Goal: Check status: Check status

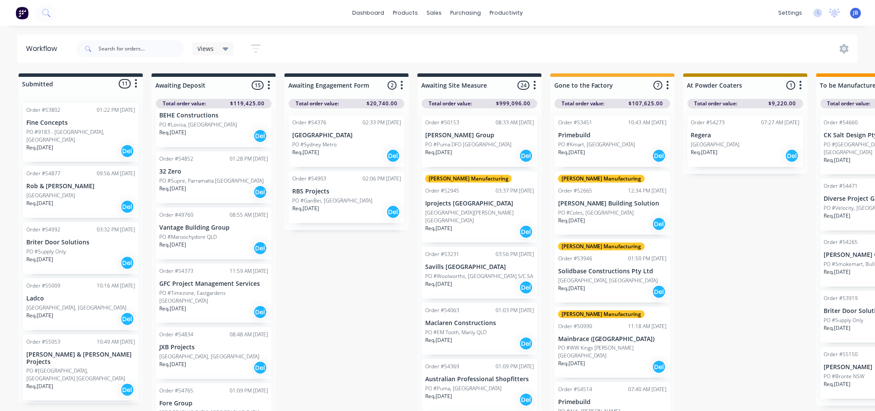
scroll to position [230, 0]
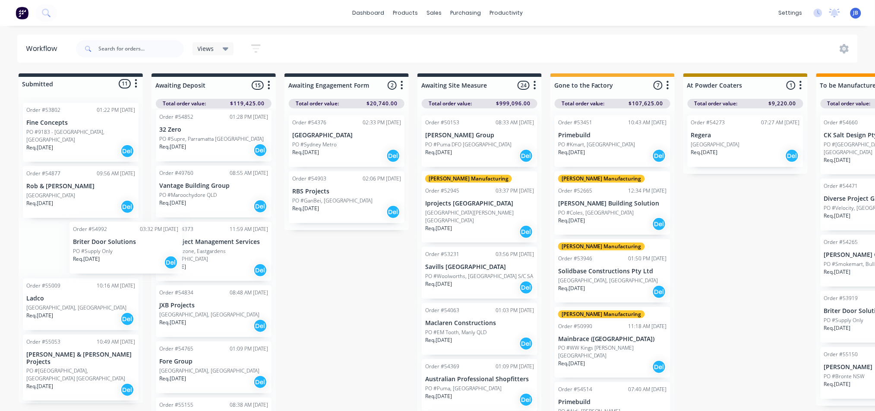
drag, startPoint x: 67, startPoint y: 250, endPoint x: 119, endPoint y: 250, distance: 51.4
click at [119, 250] on div "Order #53802 01:22 PM [DATE] Fine Concepts PO #9183 - [GEOGRAPHIC_DATA], [GEOGR…" at bounding box center [81, 249] width 124 height 307
click at [82, 250] on div "PO #Supply Only" at bounding box center [80, 252] width 109 height 8
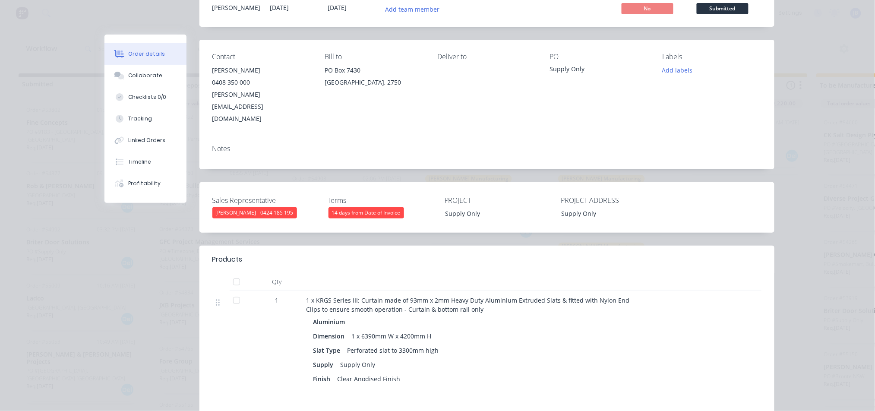
scroll to position [0, 0]
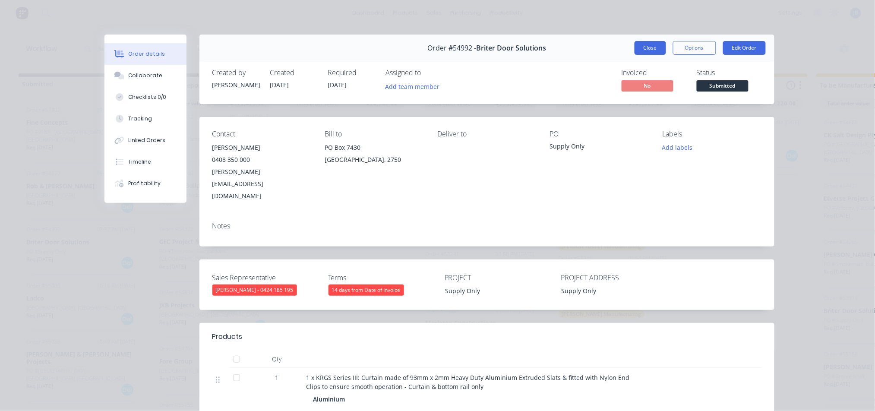
click at [650, 54] on button "Close" at bounding box center [650, 48] width 32 height 14
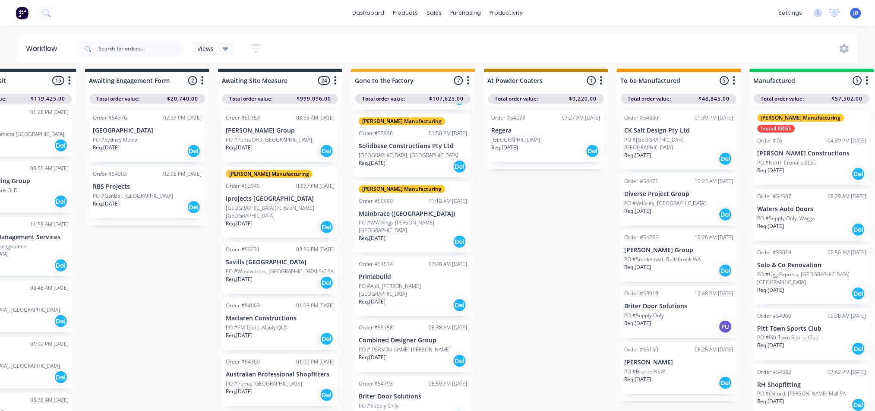
scroll to position [13, 321]
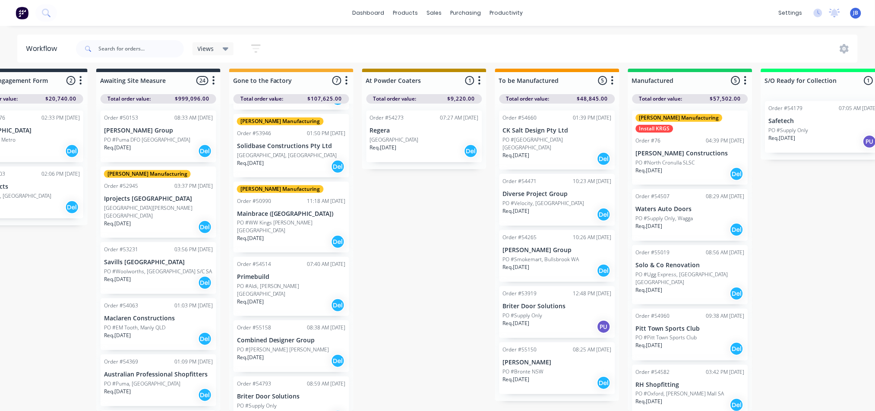
click at [311, 376] on div "Order #54793 08:59 AM [DATE] Briter Door Solutions PO #Supply Only Req. [DATE] …" at bounding box center [291, 402] width 116 height 52
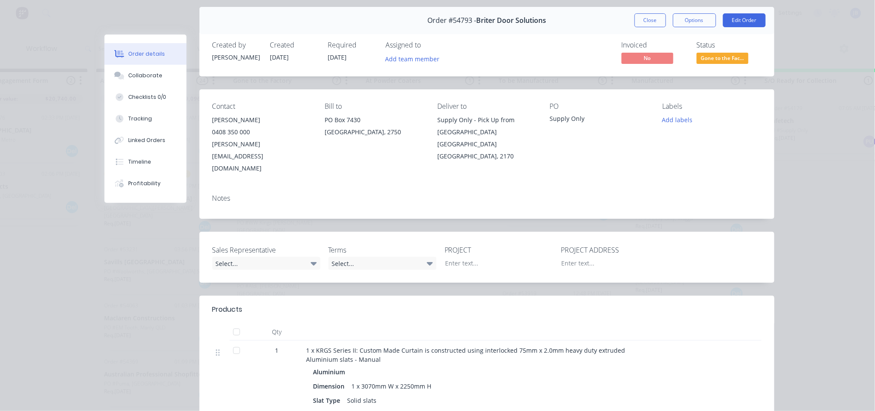
scroll to position [0, 0]
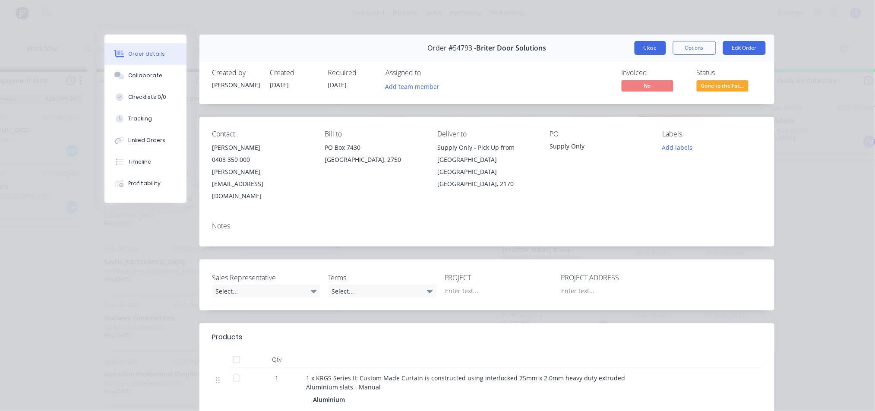
click at [647, 50] on button "Close" at bounding box center [650, 48] width 32 height 14
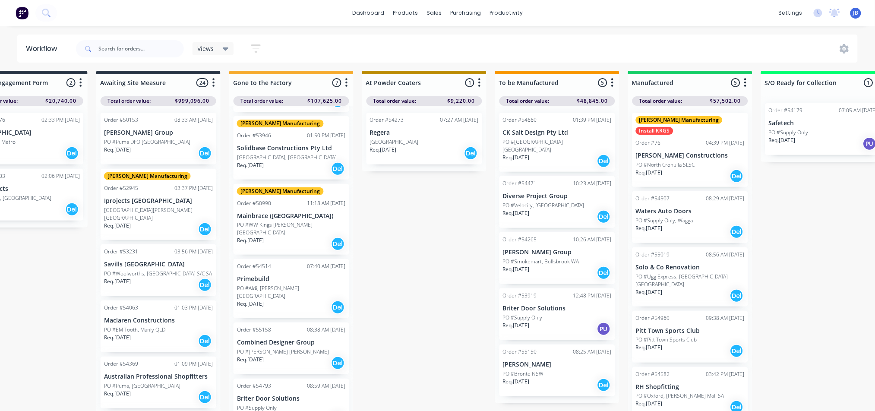
scroll to position [0, 321]
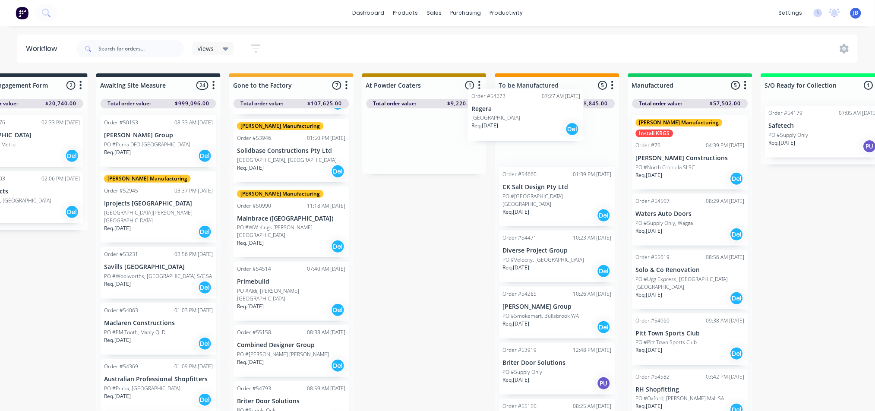
drag, startPoint x: 401, startPoint y: 145, endPoint x: 527, endPoint y: 127, distance: 127.3
click at [527, 127] on div "Submitted 11 Status colour #273444 hex #273444 Save Cancel Summaries Total orde…" at bounding box center [642, 244] width 1940 height 342
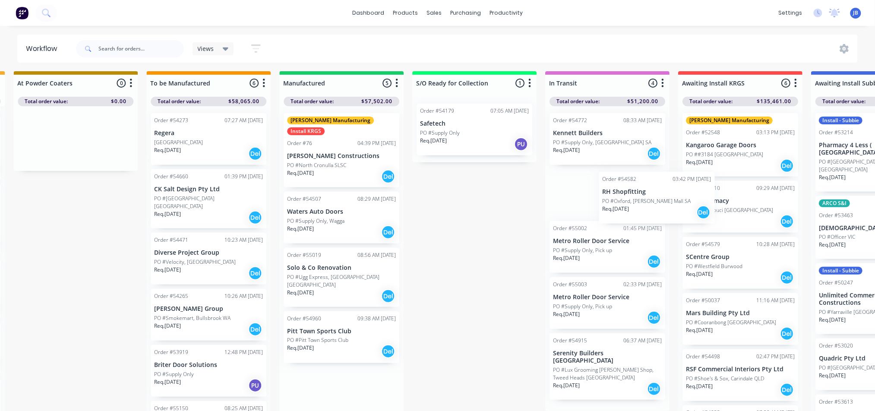
scroll to position [2, 671]
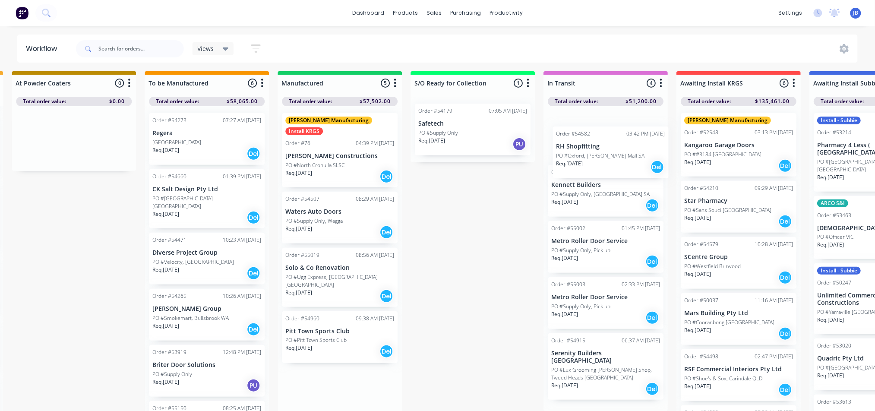
drag, startPoint x: 371, startPoint y: 384, endPoint x: 622, endPoint y: 140, distance: 350.7
click at [622, 140] on div "Submitted 11 Status colour #273444 hex #273444 Save Cancel Summaries Total orde…" at bounding box center [292, 242] width 1940 height 342
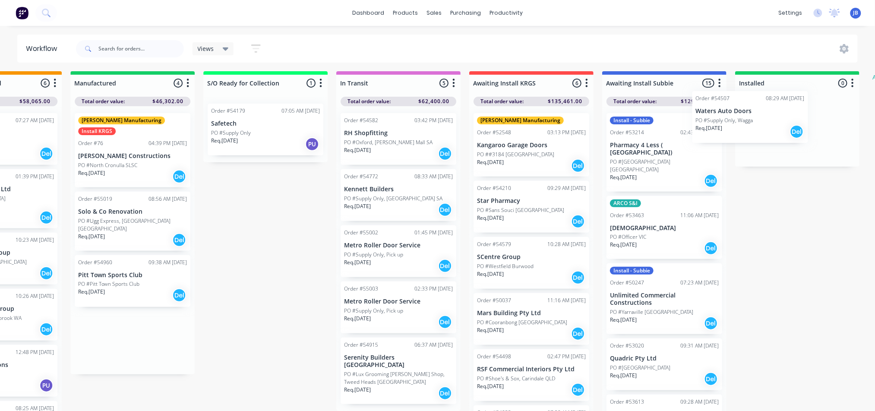
scroll to position [2, 905]
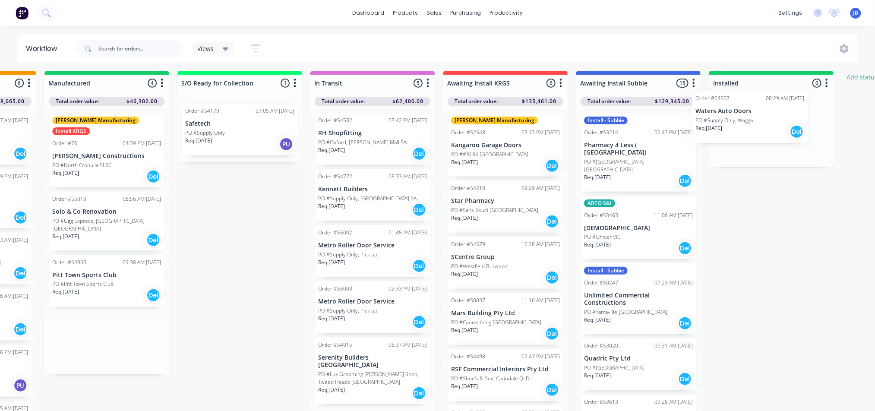
drag, startPoint x: 351, startPoint y: 226, endPoint x: 763, endPoint y: 135, distance: 422.1
click at [763, 135] on div "Submitted 11 Status colour #273444 hex #273444 Save Cancel Summaries Total orde…" at bounding box center [59, 242] width 1940 height 342
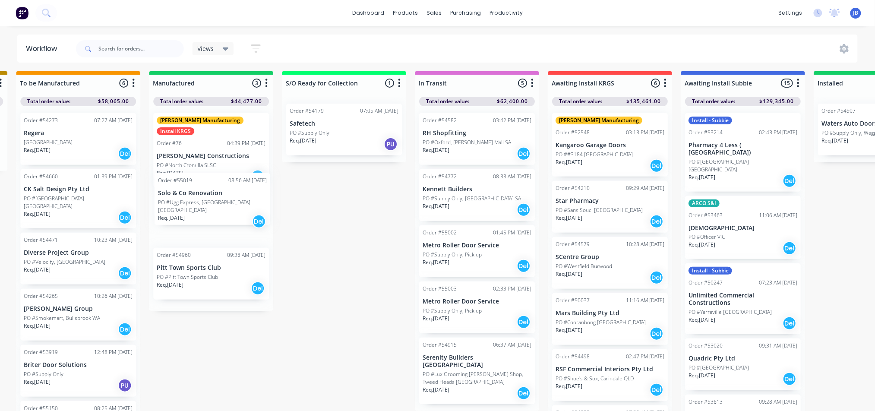
scroll to position [2, 797]
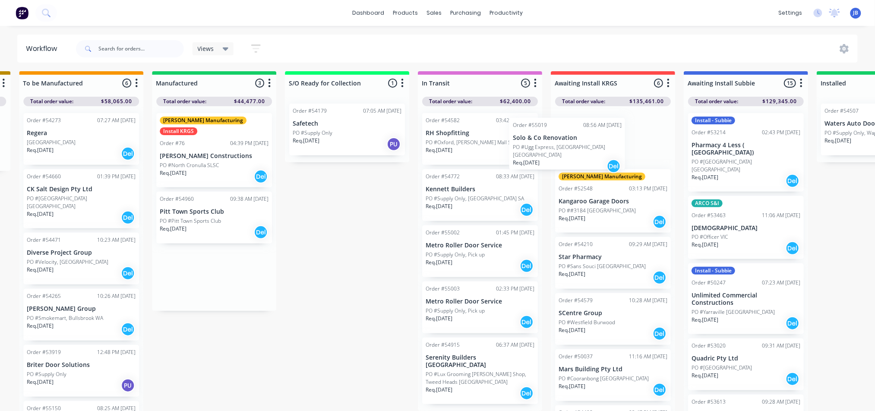
drag, startPoint x: 176, startPoint y: 206, endPoint x: 552, endPoint y: 142, distance: 381.0
click at [552, 142] on div "Submitted 11 Status colour #273444 hex #273444 Save Cancel Summaries Total orde…" at bounding box center [166, 242] width 1940 height 342
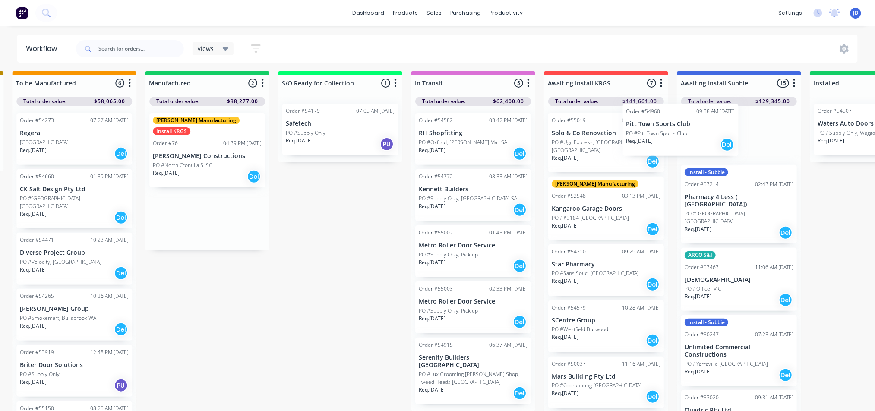
scroll to position [2, 806]
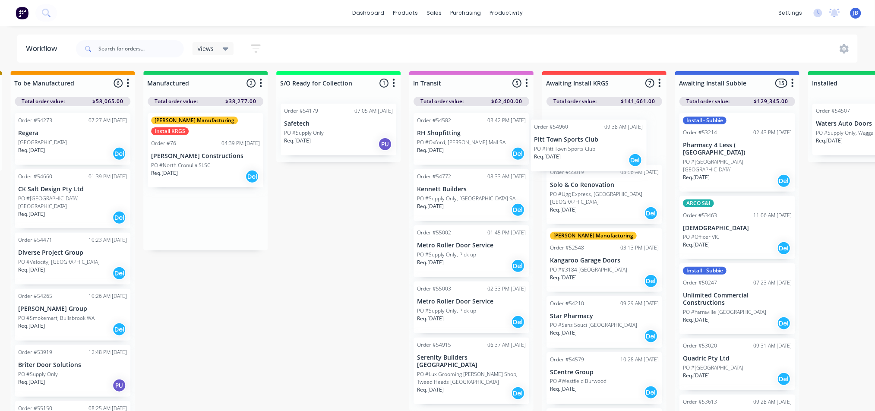
drag, startPoint x: 235, startPoint y: 203, endPoint x: 613, endPoint y: 141, distance: 383.5
click at [613, 141] on div "Submitted 11 Status colour #273444 hex #273444 Save Cancel Summaries Total orde…" at bounding box center [158, 242] width 1940 height 342
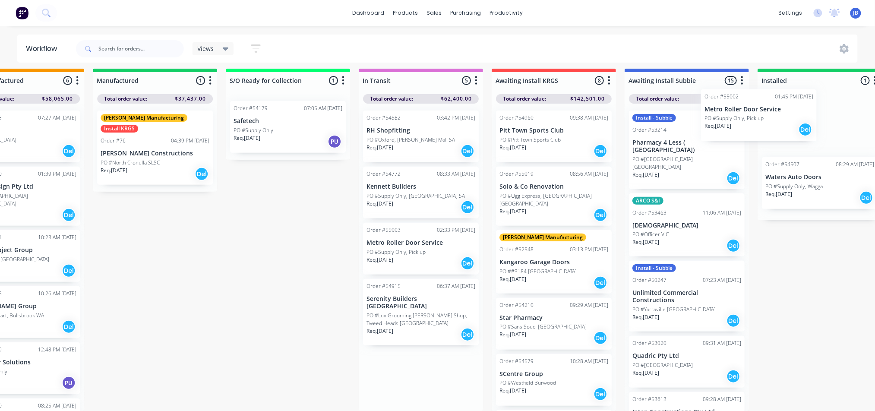
scroll to position [13, 906]
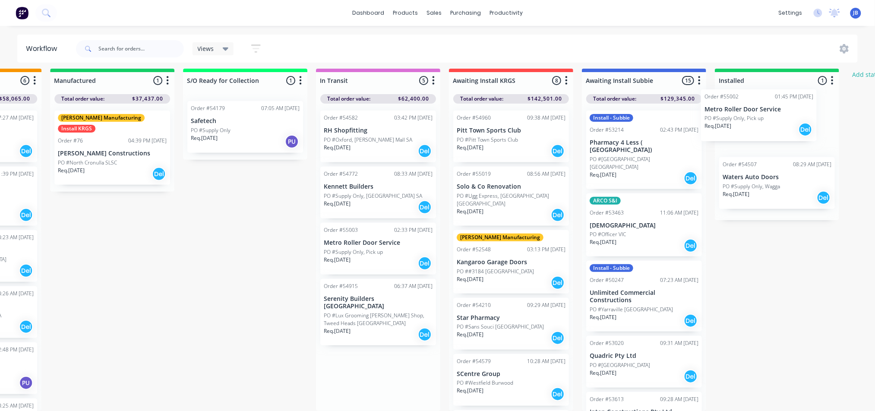
drag, startPoint x: 482, startPoint y: 249, endPoint x: 748, endPoint y: 131, distance: 291.3
click at [758, 132] on div "Submitted 11 Status colour #273444 hex #273444 Save Cancel Summaries Total orde…" at bounding box center [64, 240] width 1940 height 342
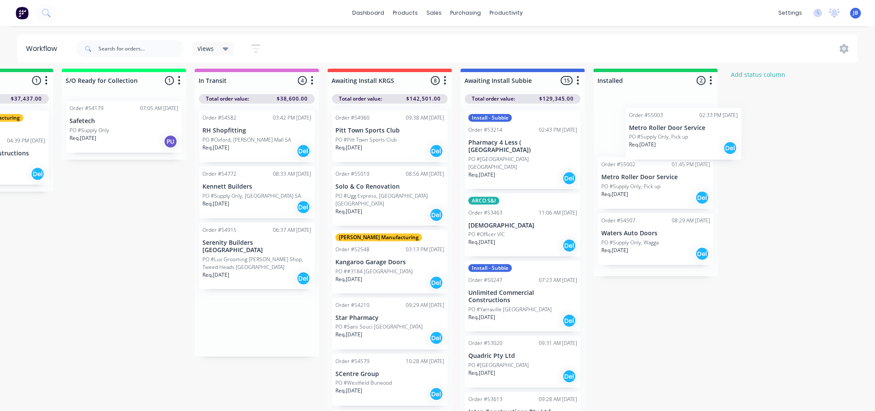
scroll to position [13, 1024]
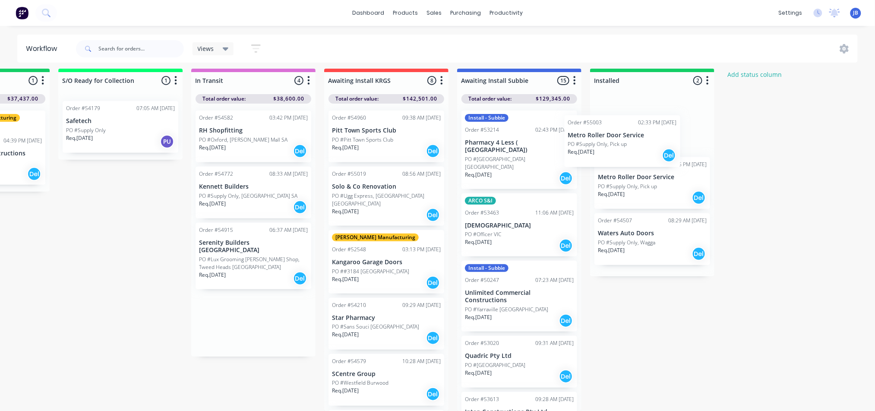
drag, startPoint x: 315, startPoint y: 239, endPoint x: 556, endPoint y: 141, distance: 260.4
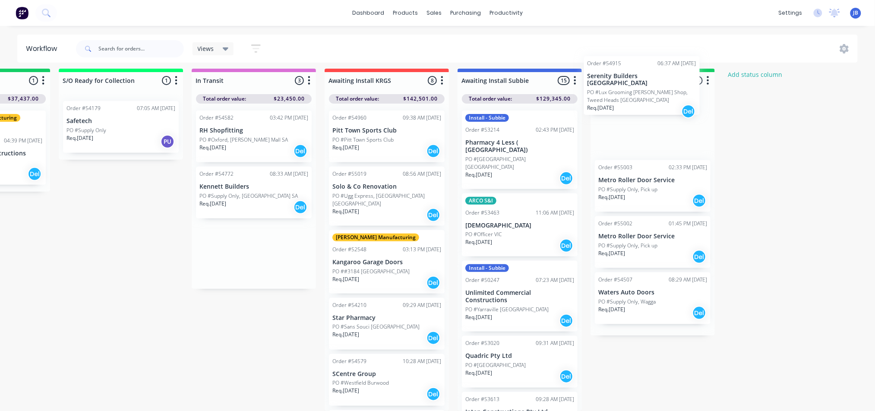
scroll to position [6, 1023]
drag, startPoint x: 208, startPoint y: 244, endPoint x: 597, endPoint y: 86, distance: 420.5
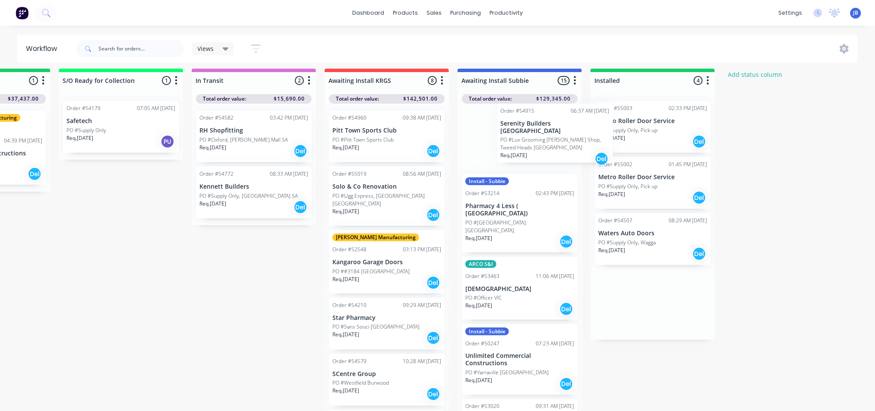
drag, startPoint x: 624, startPoint y: 133, endPoint x: 518, endPoint y: 137, distance: 105.8
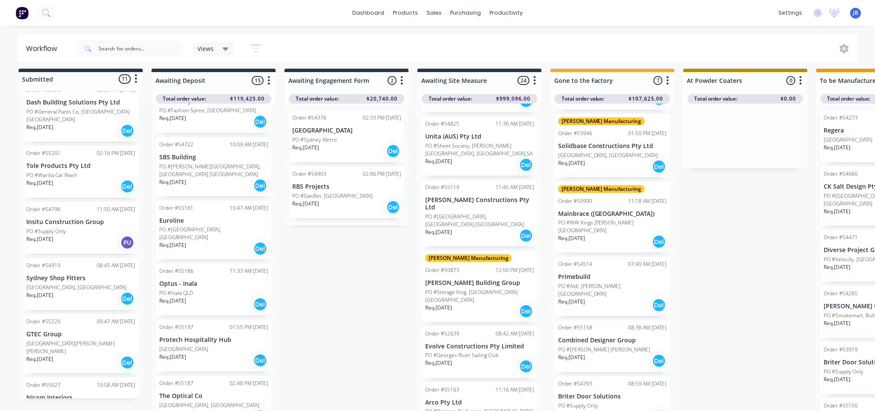
scroll to position [1077, 0]
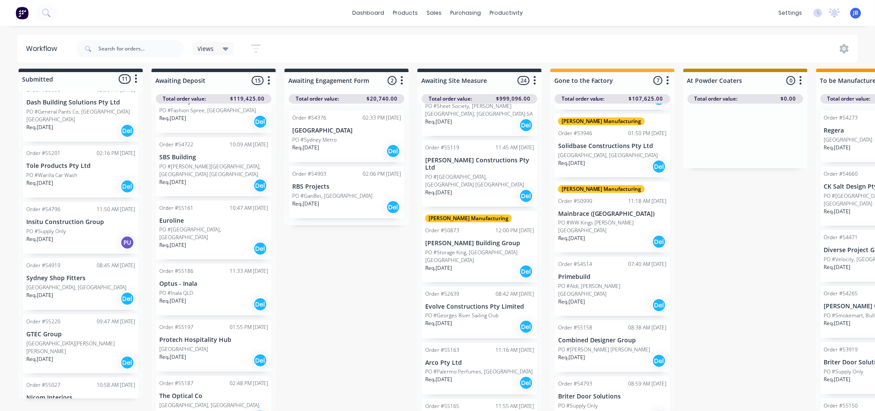
click at [579, 410] on p "Req. [DATE]" at bounding box center [571, 414] width 27 height 8
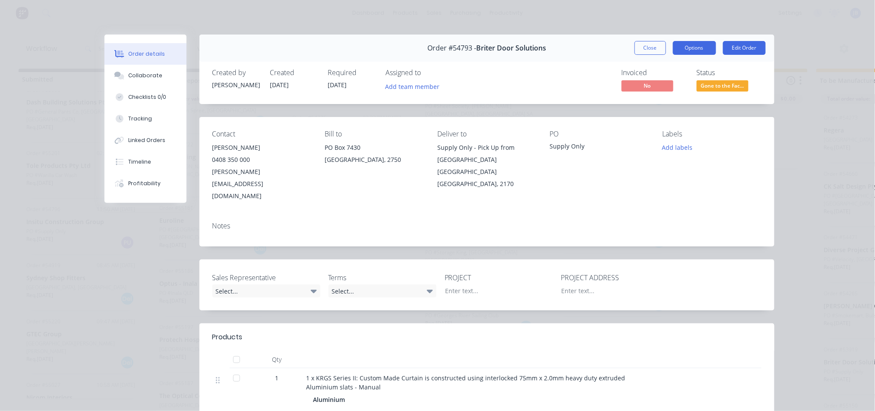
click at [687, 49] on button "Options" at bounding box center [694, 48] width 43 height 14
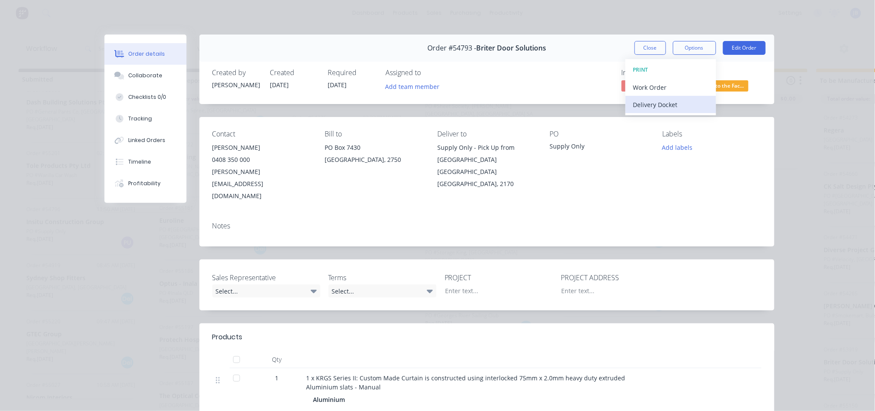
click at [657, 102] on div "Delivery Docket" at bounding box center [670, 104] width 75 height 13
click at [657, 102] on div "Standard" at bounding box center [670, 104] width 75 height 13
click at [655, 101] on div "Standard" at bounding box center [670, 104] width 75 height 13
